Goal: Find specific page/section: Find specific page/section

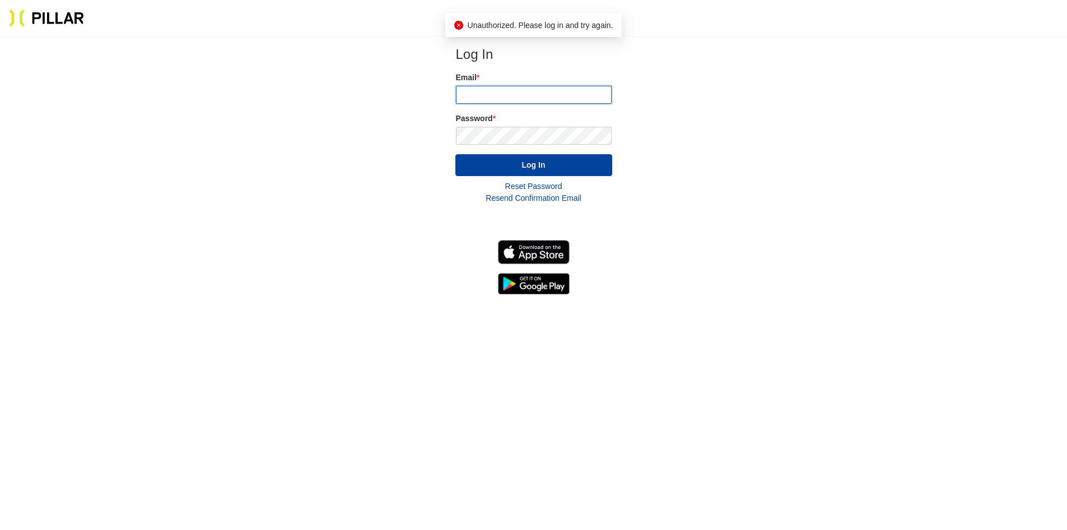
click at [481, 96] on input "email" at bounding box center [534, 95] width 156 height 18
type input "[EMAIL_ADDRESS][PERSON_NAME][DOMAIN_NAME]"
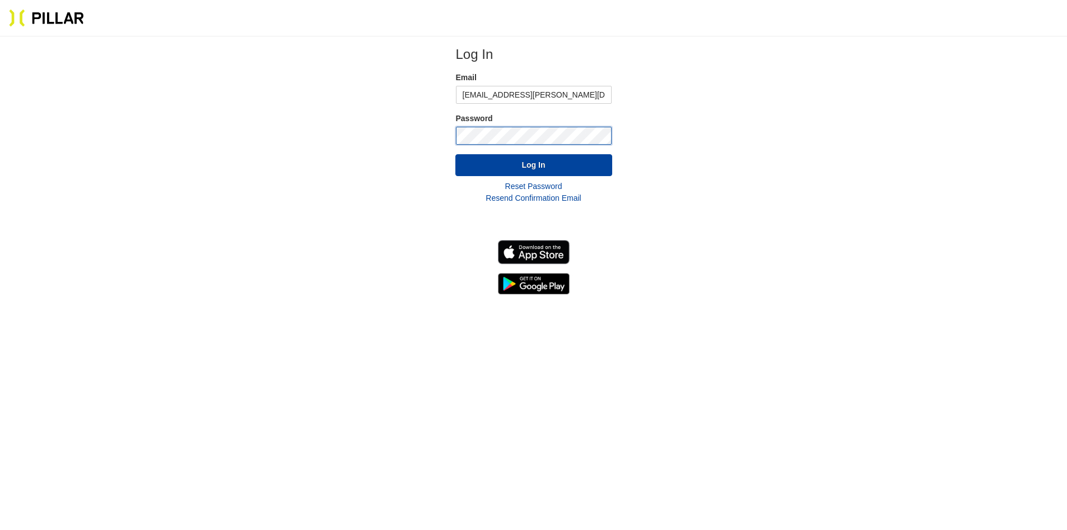
click at [456, 154] on button "Log In" at bounding box center [534, 165] width 157 height 22
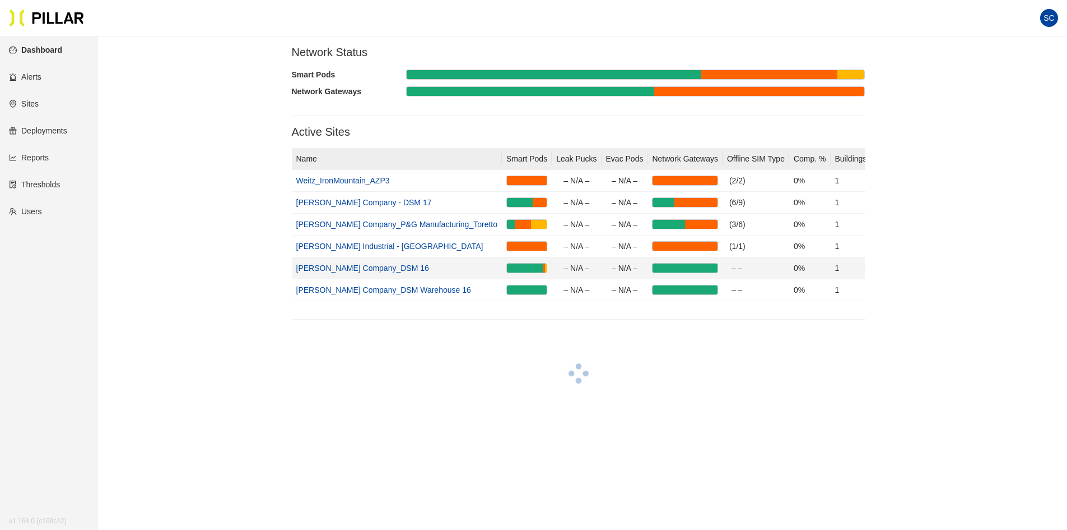
click at [343, 267] on link "[PERSON_NAME] Company_DSM 16" at bounding box center [362, 267] width 133 height 9
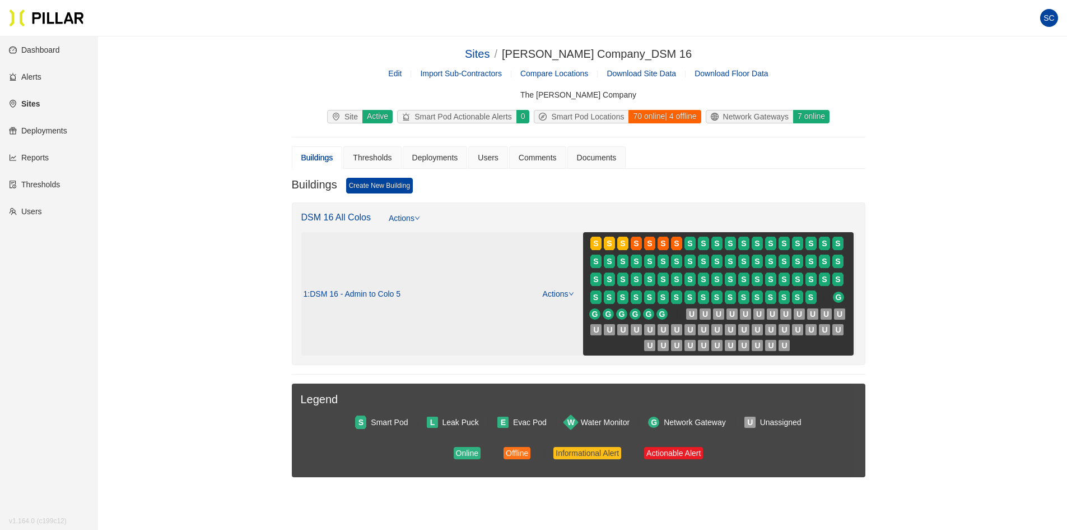
click at [379, 291] on span ": DSM 16 - Admin to Colo 5" at bounding box center [354, 294] width 93 height 10
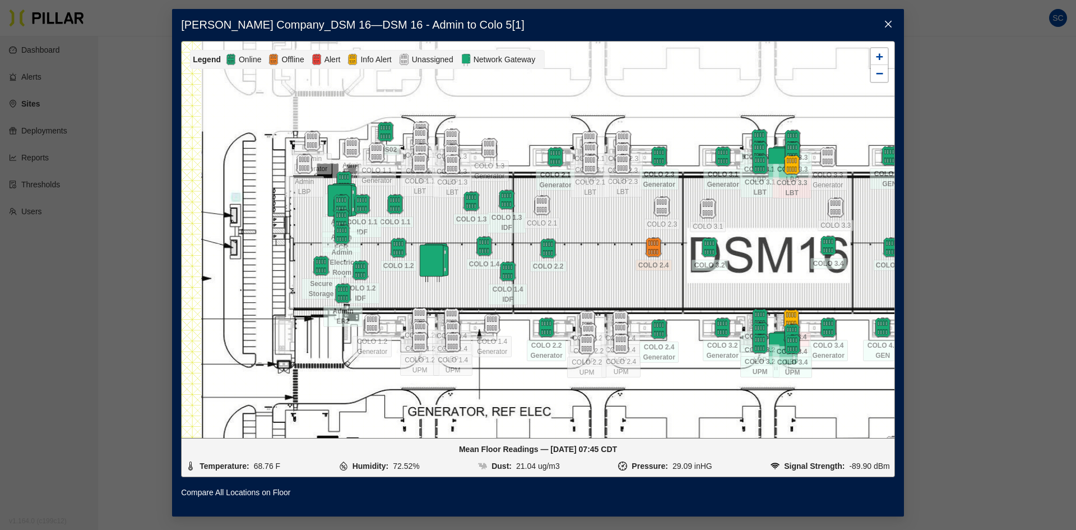
click at [890, 25] on icon "close" at bounding box center [888, 24] width 9 height 9
